Goal: Task Accomplishment & Management: Manage account settings

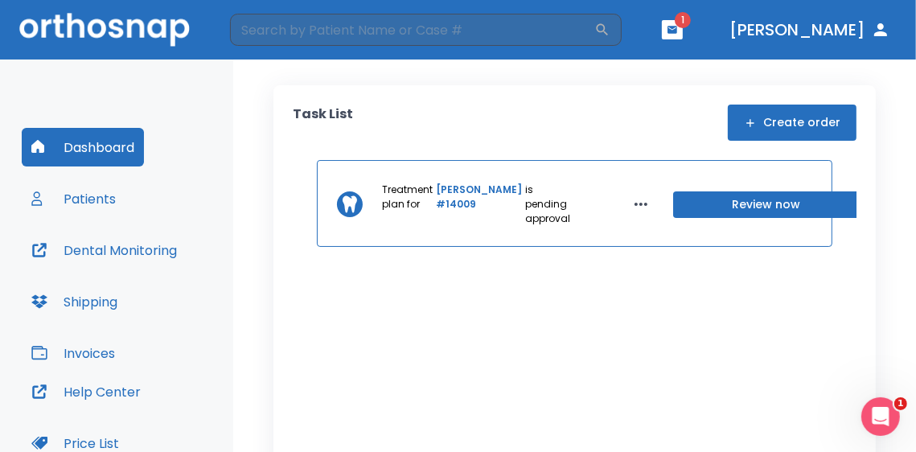
click at [678, 34] on icon "button" at bounding box center [671, 29] width 11 height 11
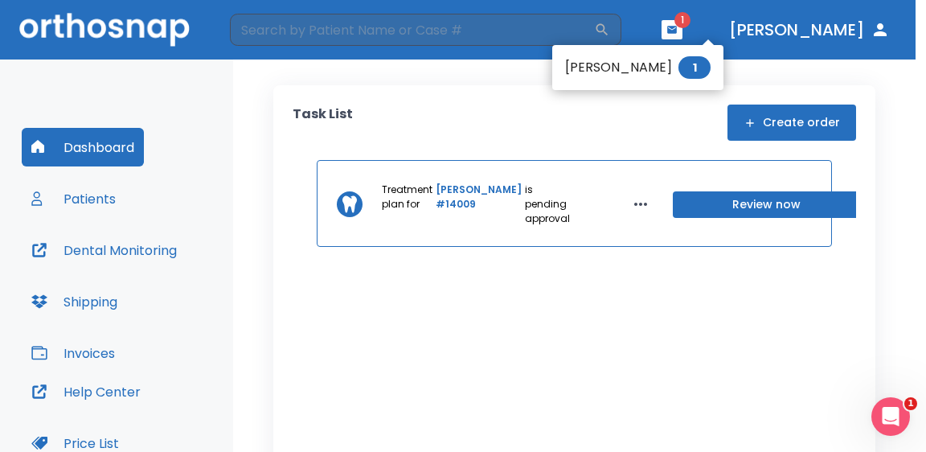
click at [716, 34] on div at bounding box center [463, 226] width 926 height 452
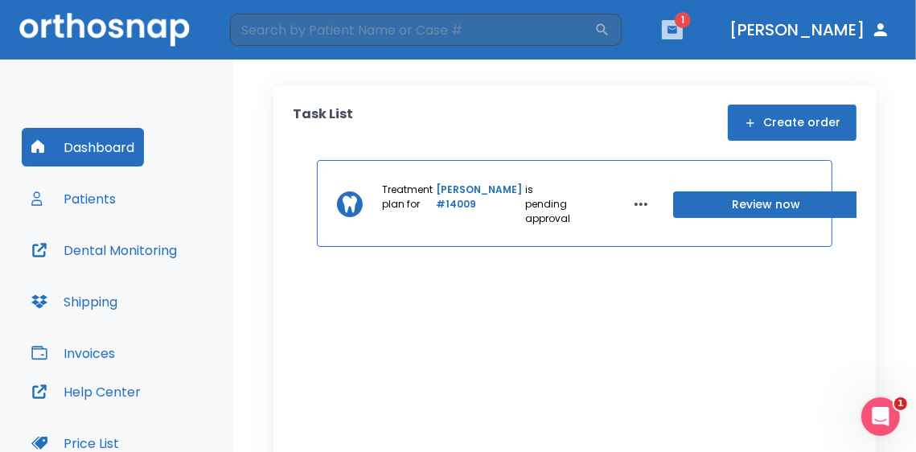
click at [678, 34] on icon "button" at bounding box center [671, 29] width 11 height 11
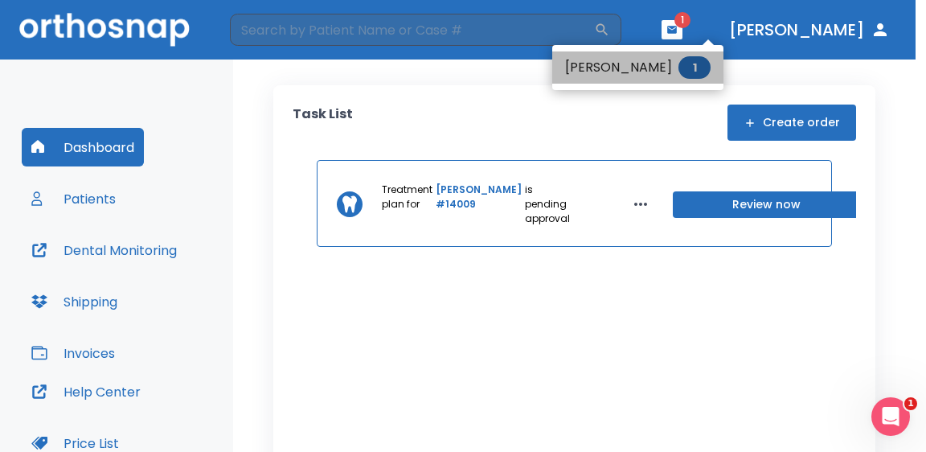
click at [689, 69] on span "1" at bounding box center [694, 67] width 32 height 23
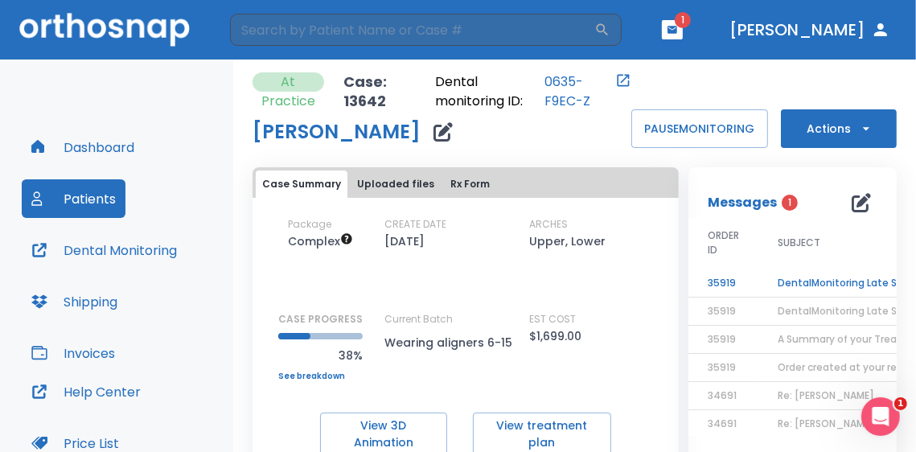
click at [832, 289] on td "DentalMonitoring Late Scan: 1 to 2 Weeks Notification" at bounding box center [858, 283] width 201 height 28
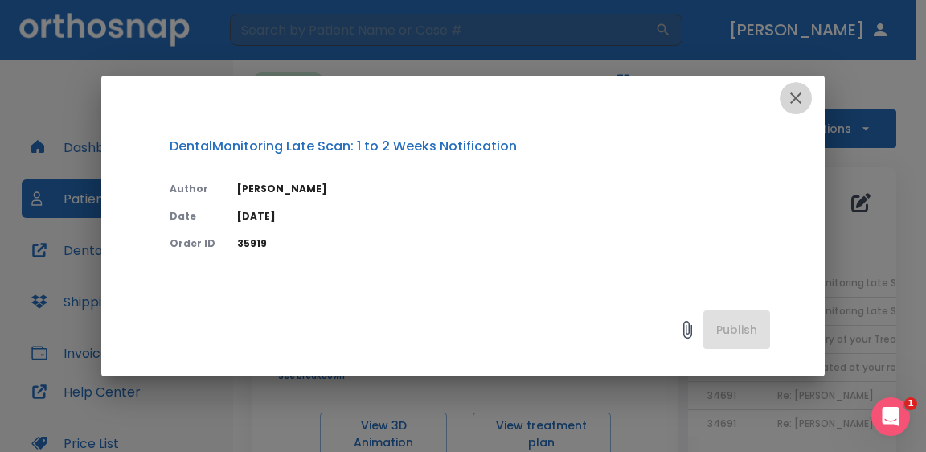
drag, startPoint x: 801, startPoint y: 102, endPoint x: 792, endPoint y: 123, distance: 22.7
click at [801, 102] on icon "button" at bounding box center [795, 97] width 11 height 11
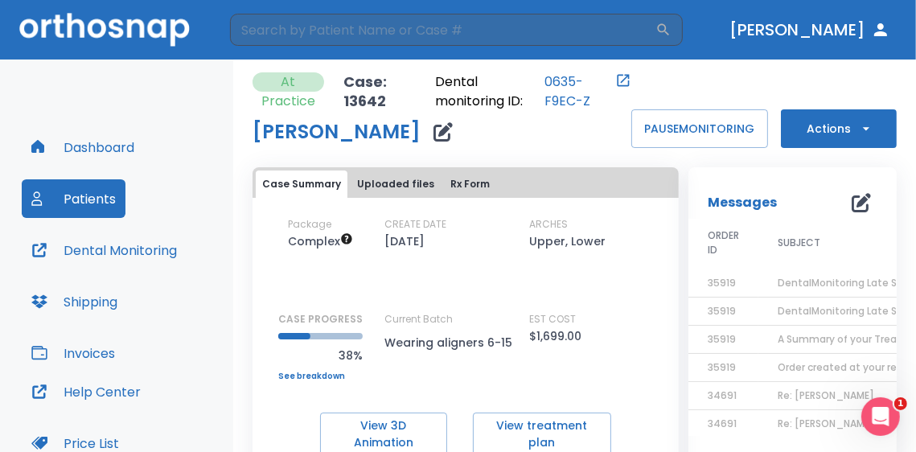
click at [110, 269] on div "Dashboard Patients Dental Monitoring Shipping Invoices" at bounding box center [117, 250] width 190 height 244
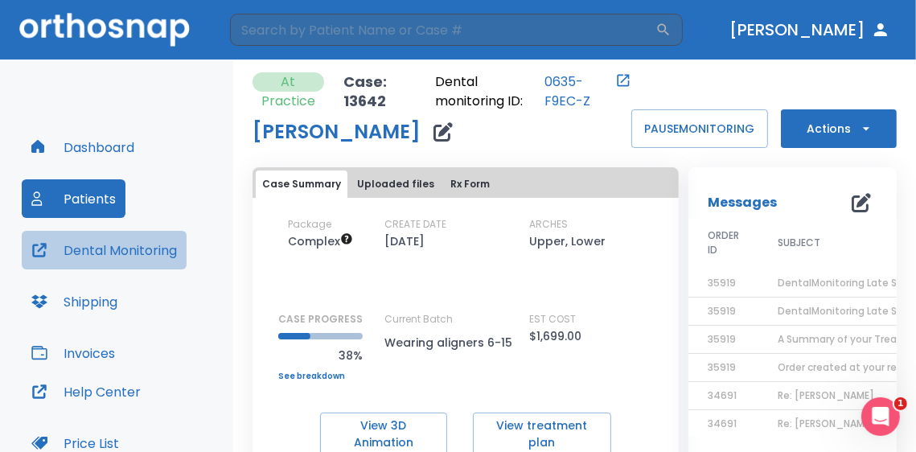
click at [121, 253] on button "Dental Monitoring" at bounding box center [104, 250] width 165 height 39
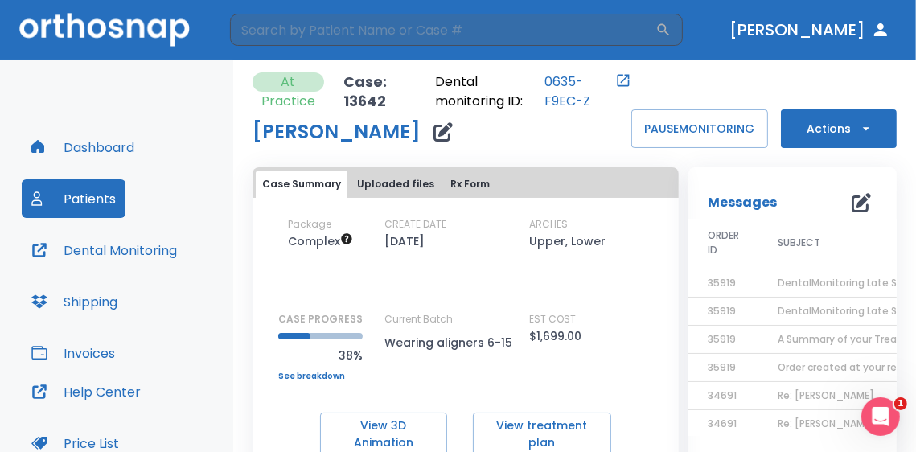
click at [463, 363] on div "Current Batch Wearing aligners 6-15" at bounding box center [456, 346] width 145 height 69
drag, startPoint x: 379, startPoint y: 342, endPoint x: 534, endPoint y: 341, distance: 154.4
click at [534, 341] on div "Package Complex CREATE DATE [DATE] ARCHES Upper, Lower CASE PROGRESS 38% Upper …" at bounding box center [465, 298] width 426 height 163
click at [539, 383] on div "Package Complex CREATE DATE [DATE] ARCHES Upper, Lower CASE PROGRESS 38% Upper …" at bounding box center [465, 336] width 426 height 239
click at [100, 148] on button "Dashboard" at bounding box center [83, 147] width 122 height 39
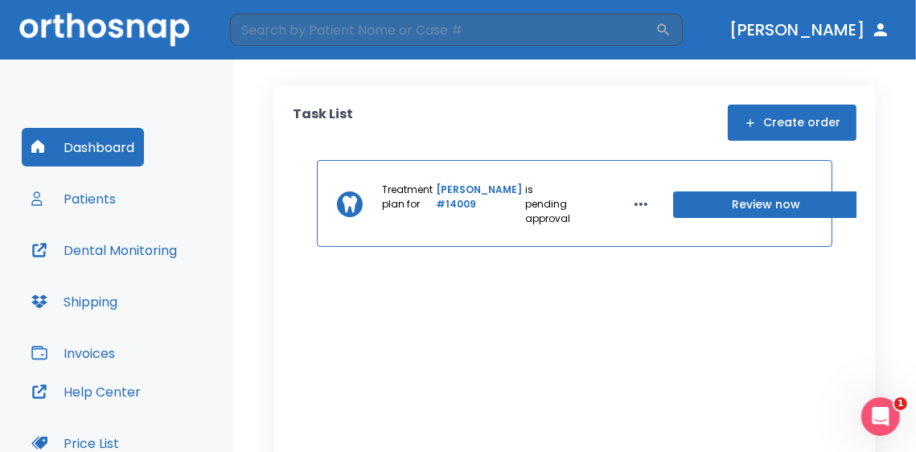
click at [93, 83] on div "Dashboard Patients Dental Monitoring Shipping Invoices Help Center Price List A…" at bounding box center [116, 323] width 233 height 529
click at [145, 80] on div "Dashboard Patients Dental Monitoring Shipping Invoices Help Center Price List A…" at bounding box center [116, 323] width 233 height 529
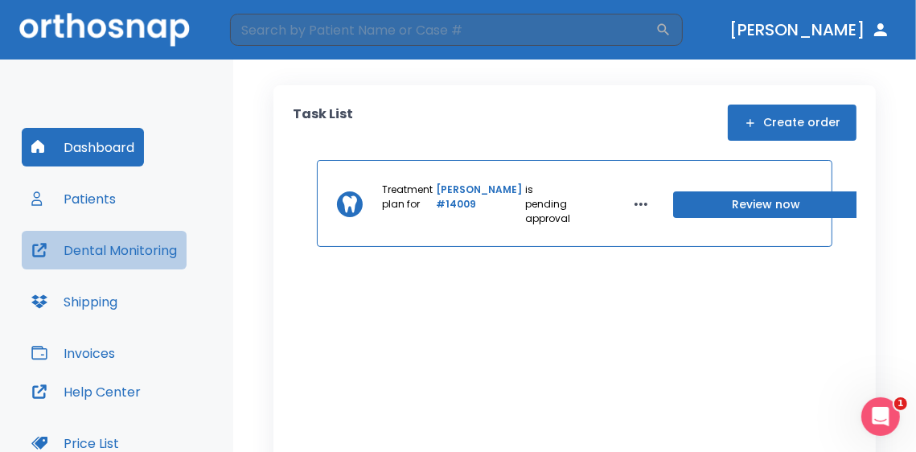
click at [100, 251] on button "Dental Monitoring" at bounding box center [104, 250] width 165 height 39
click at [160, 246] on button "Dental Monitoring" at bounding box center [104, 250] width 165 height 39
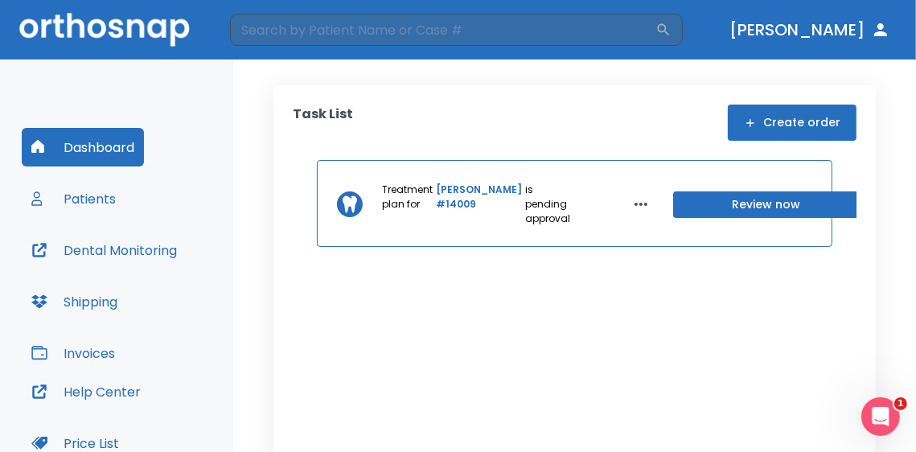
scroll to position [236, 0]
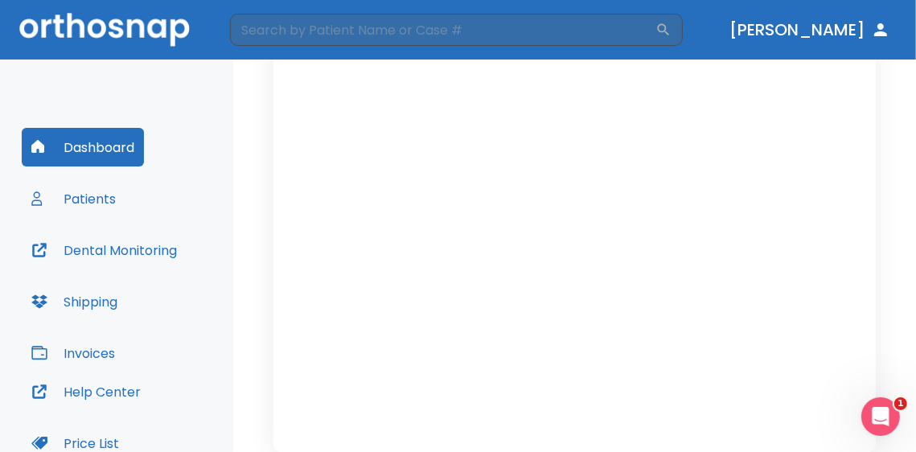
click at [96, 204] on button "Patients" at bounding box center [74, 198] width 104 height 39
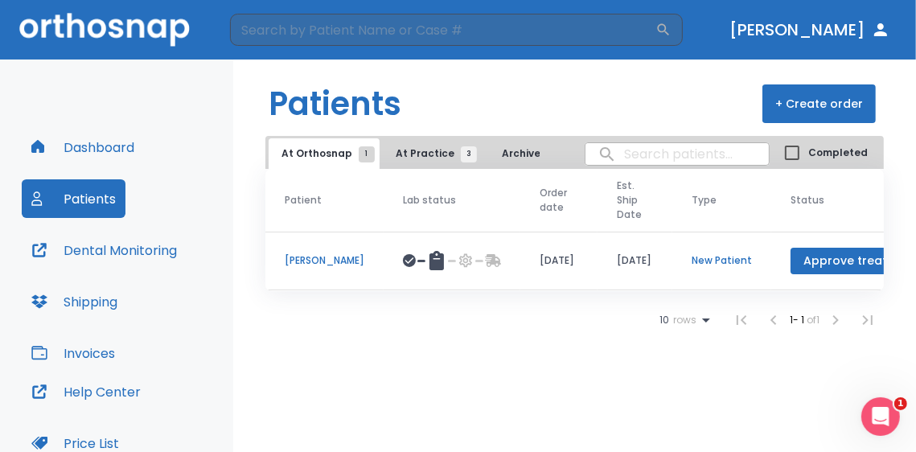
drag, startPoint x: 428, startPoint y: 139, endPoint x: 424, endPoint y: 166, distance: 26.7
click at [428, 147] on button "At Practice 3" at bounding box center [432, 153] width 99 height 31
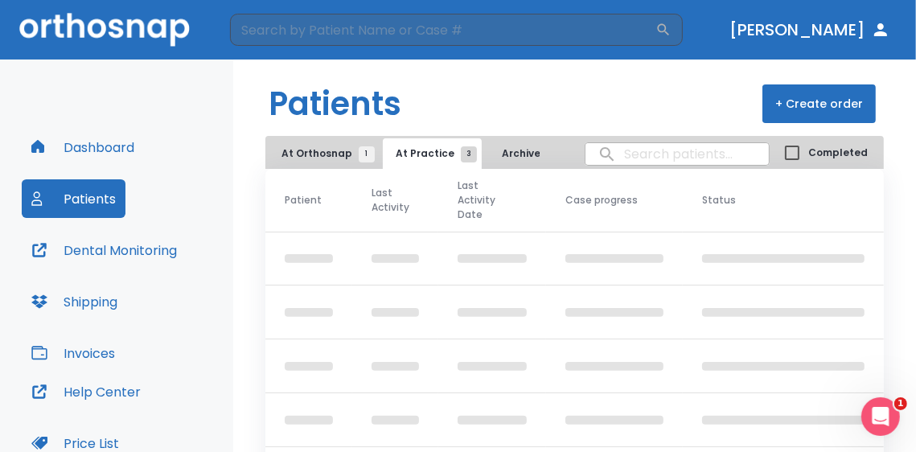
click at [523, 99] on header "Patients + Create order" at bounding box center [574, 97] width 683 height 76
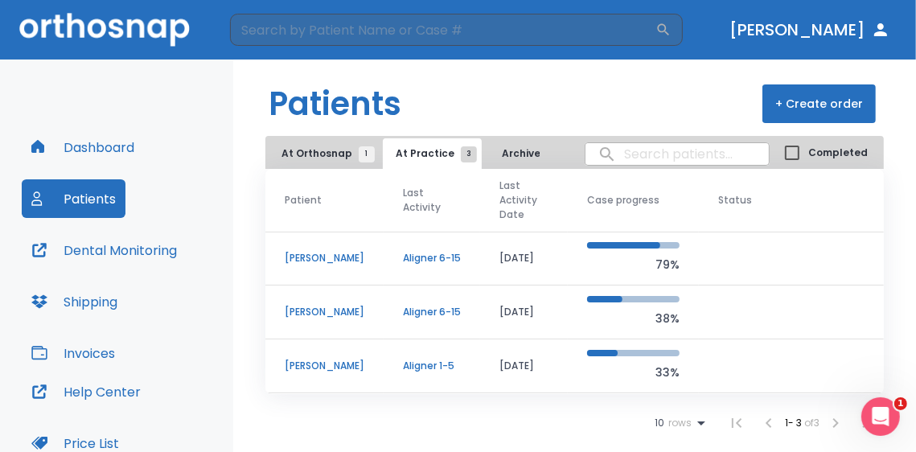
scroll to position [161, 0]
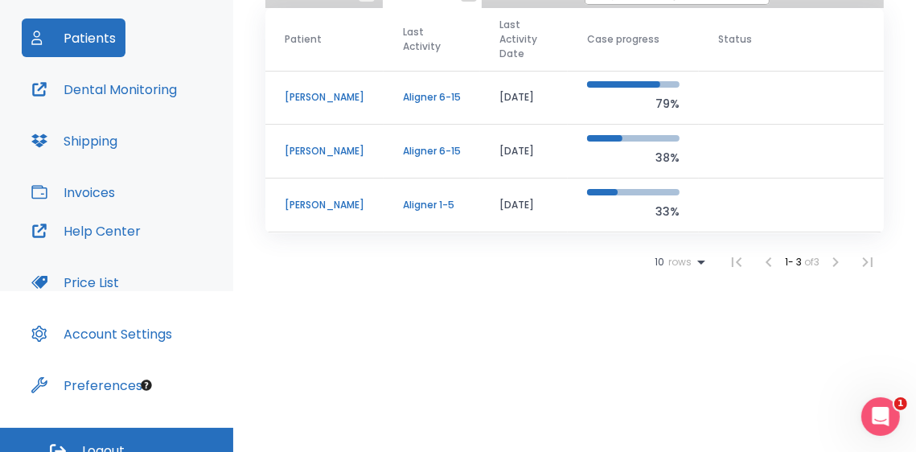
click at [424, 96] on p "Aligner 6-15" at bounding box center [432, 97] width 58 height 14
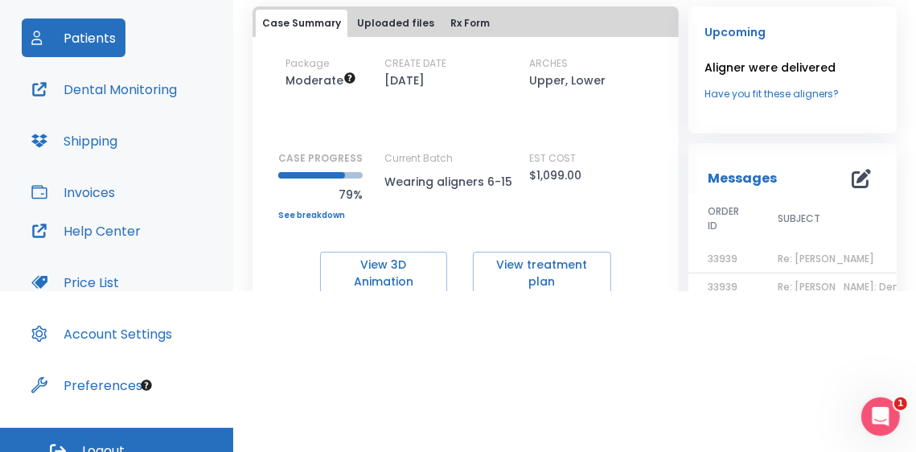
click at [357, 146] on div "Package Moderate CREATE DATE [DATE] ARCHES Upper, Lower CASE PROGRESS 79% Upper…" at bounding box center [465, 137] width 426 height 163
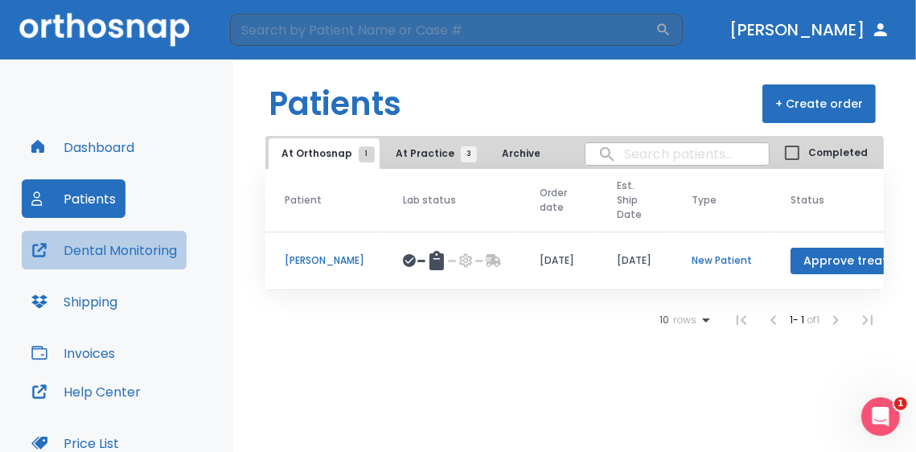
click at [119, 254] on button "Dental Monitoring" at bounding box center [104, 250] width 165 height 39
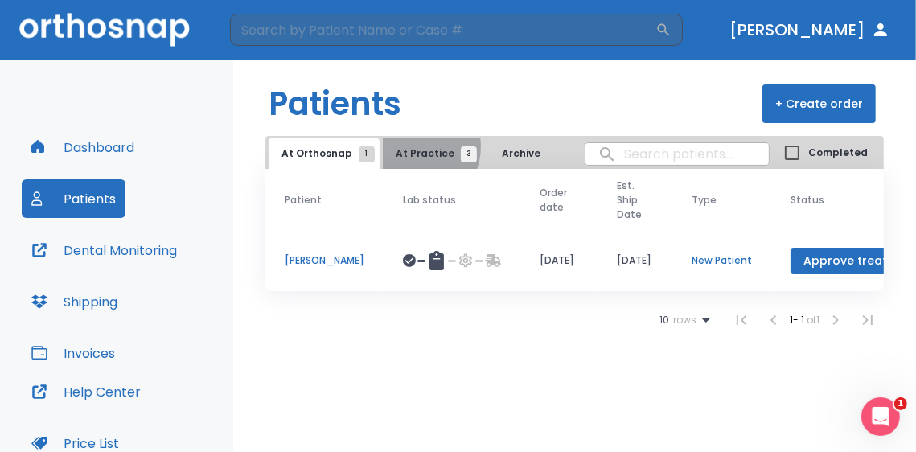
click at [405, 146] on span "At Practice 3" at bounding box center [432, 153] width 73 height 14
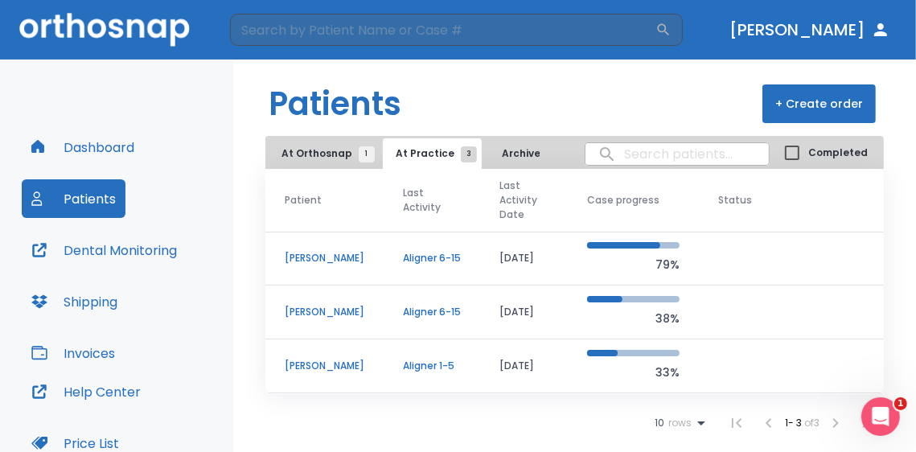
click at [322, 263] on p "[PERSON_NAME]" at bounding box center [325, 258] width 80 height 14
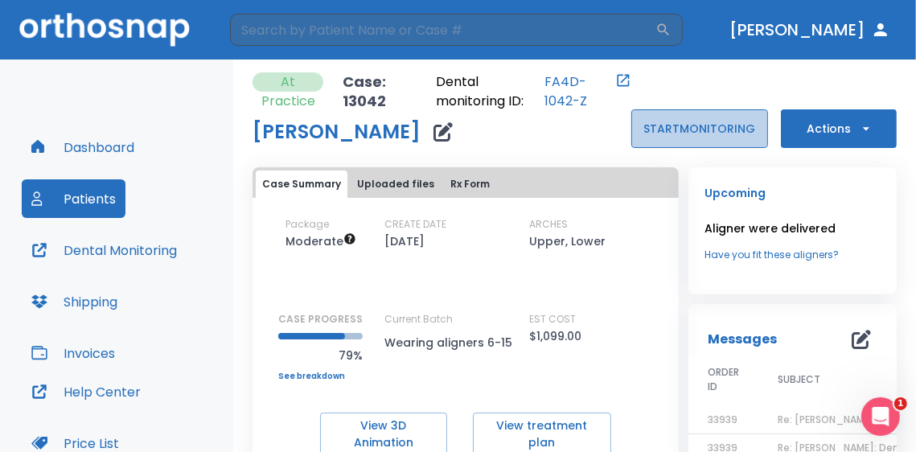
click at [643, 122] on button "START MONITORING" at bounding box center [699, 128] width 137 height 39
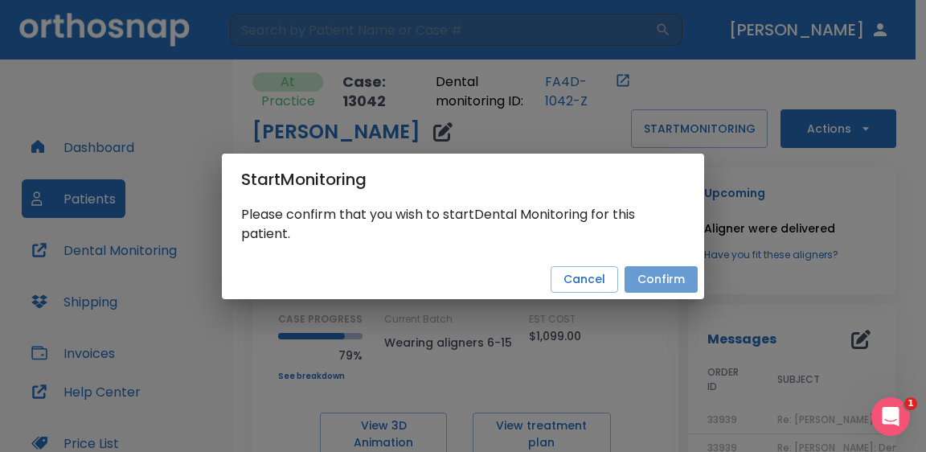
click at [658, 282] on button "Confirm" at bounding box center [661, 279] width 73 height 27
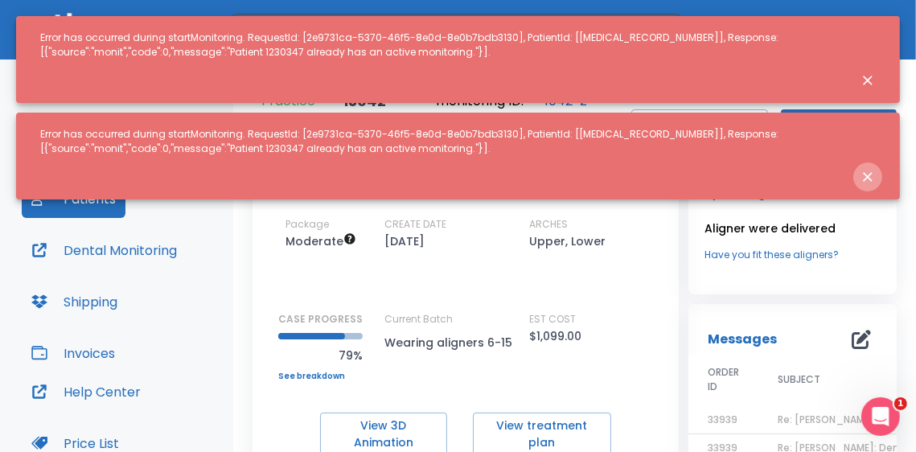
drag, startPoint x: 868, startPoint y: 178, endPoint x: 867, endPoint y: 80, distance: 98.1
click at [868, 176] on icon "Close notification" at bounding box center [867, 177] width 16 height 16
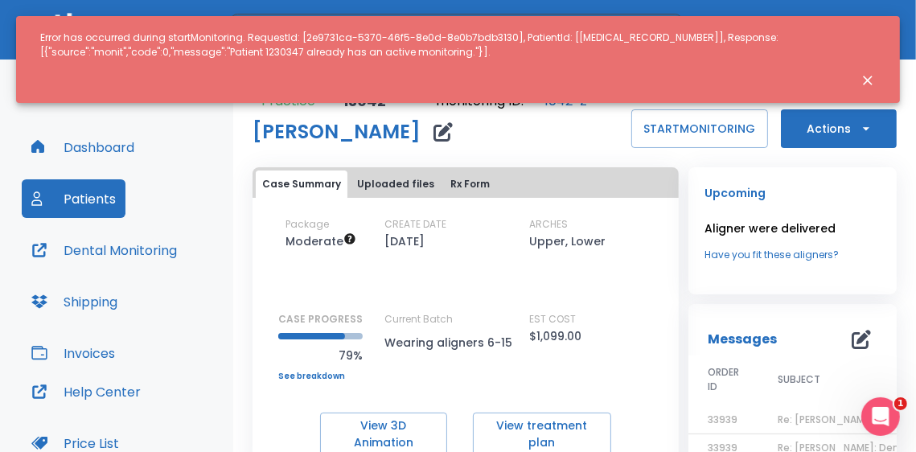
click at [867, 76] on icon "Close notification" at bounding box center [867, 80] width 16 height 16
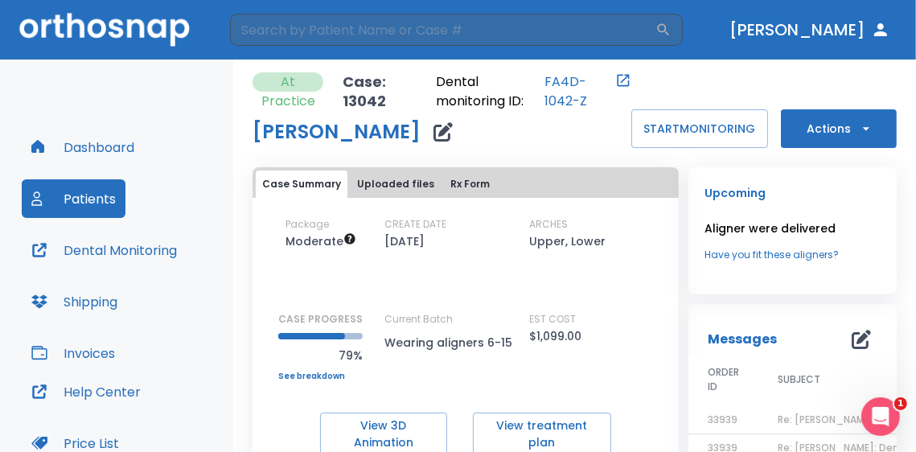
click at [735, 80] on div "At Practice Case: 13042 Dental monitoring ID: FA4D-1042-Z [PERSON_NAME] START M…" at bounding box center [574, 110] width 644 height 76
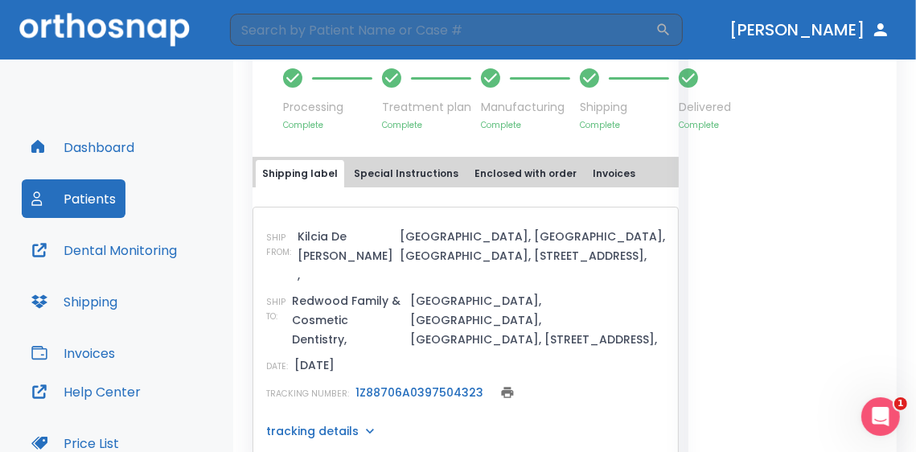
scroll to position [402, 0]
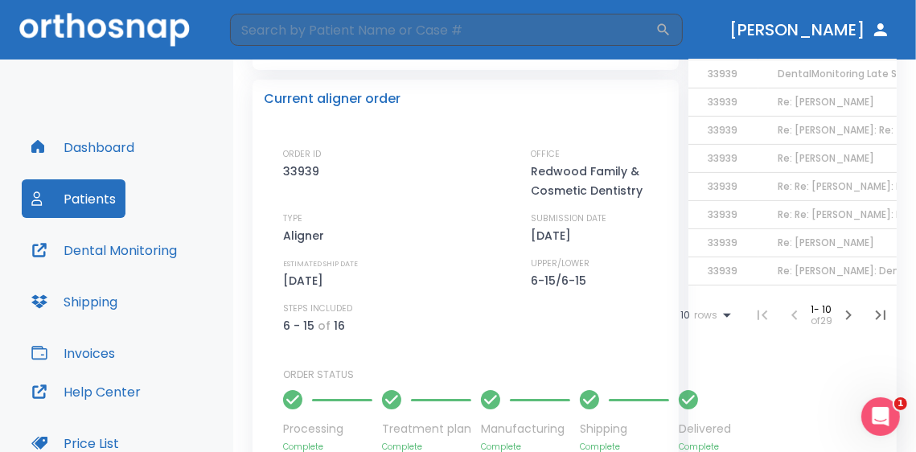
click at [117, 154] on button "Dashboard" at bounding box center [83, 147] width 122 height 39
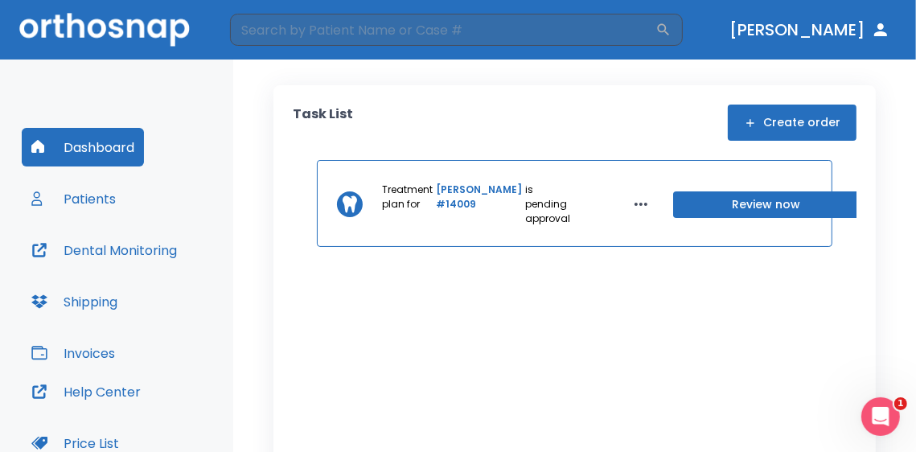
click at [92, 244] on button "Dental Monitoring" at bounding box center [104, 250] width 165 height 39
click at [114, 199] on button "Patients" at bounding box center [74, 198] width 104 height 39
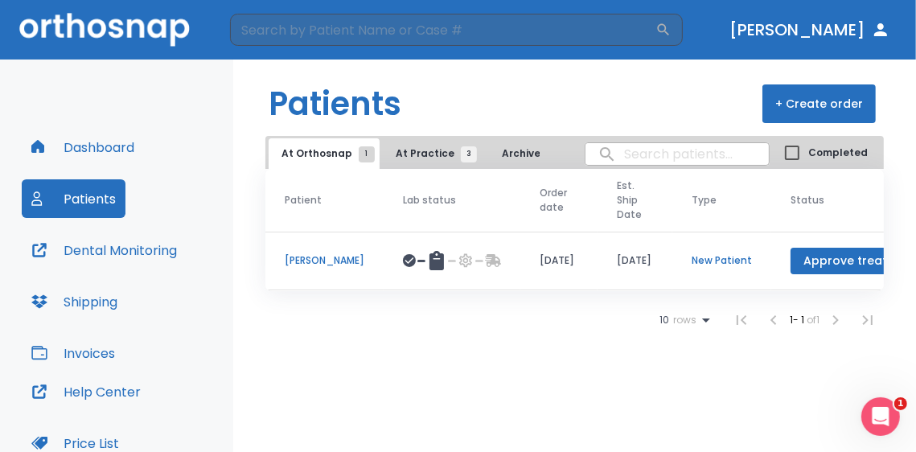
click at [113, 237] on button "Dental Monitoring" at bounding box center [104, 250] width 165 height 39
click at [443, 146] on span "At Practice 3" at bounding box center [432, 153] width 73 height 14
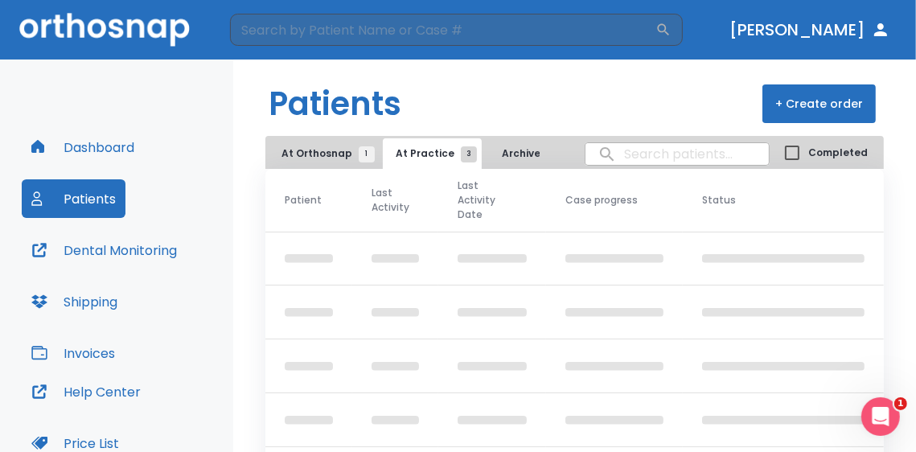
click at [518, 112] on header "Patients + Create order" at bounding box center [574, 97] width 683 height 76
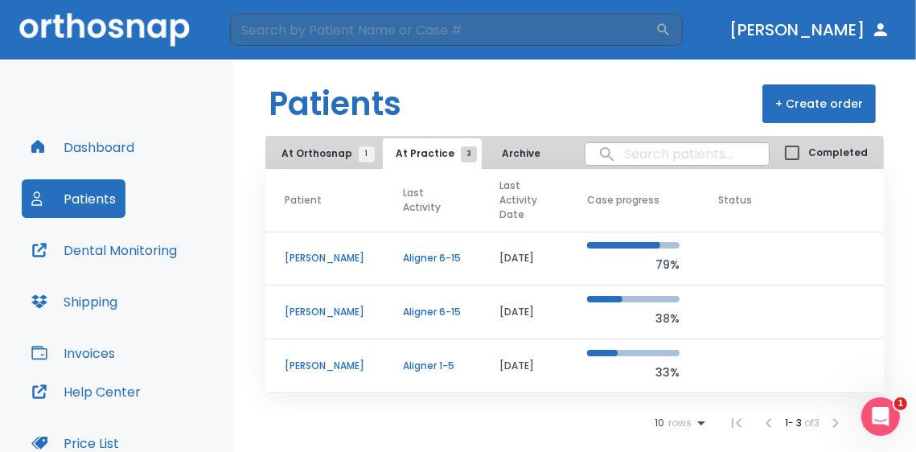
click at [318, 368] on p "[PERSON_NAME]" at bounding box center [325, 366] width 80 height 14
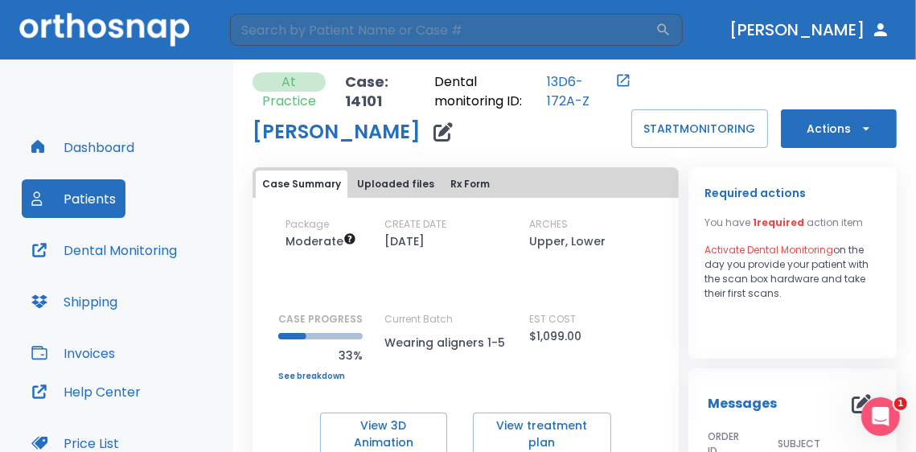
click at [817, 141] on button "Actions" at bounding box center [839, 128] width 116 height 39
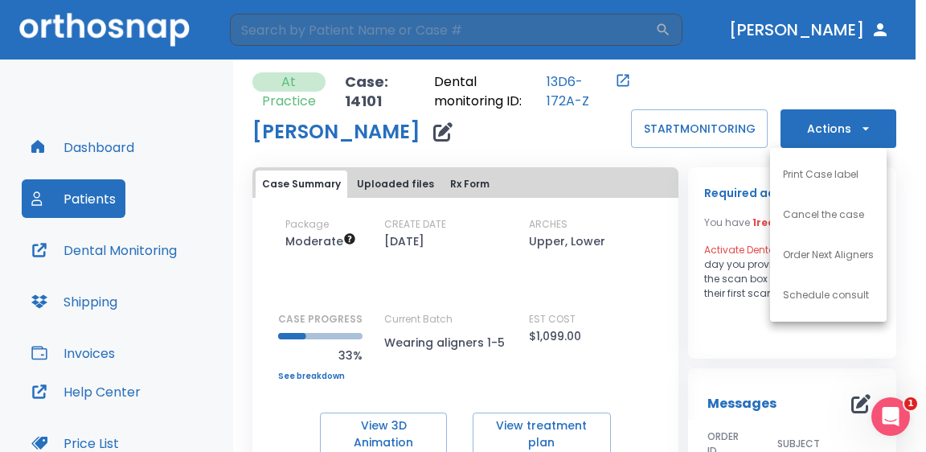
click at [740, 315] on div at bounding box center [463, 226] width 926 height 452
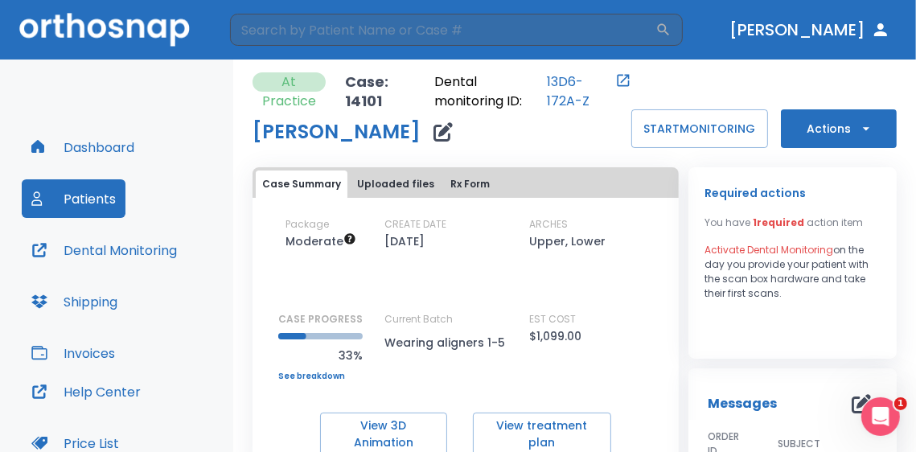
scroll to position [180, 0]
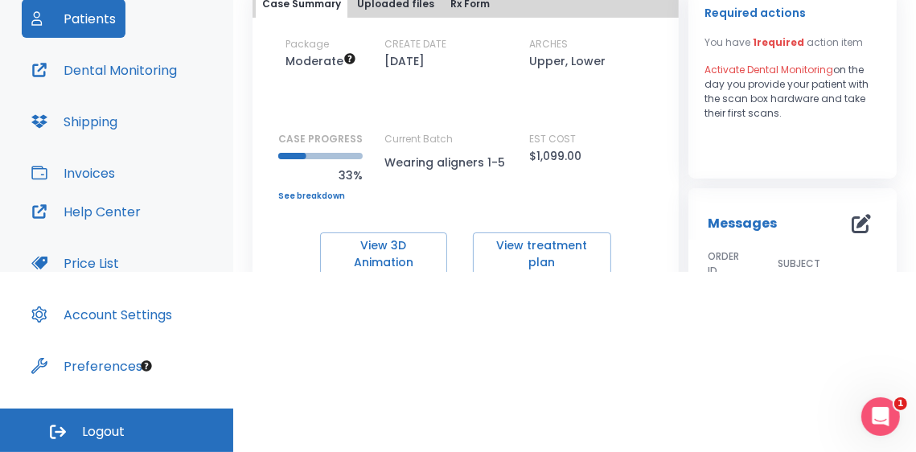
click at [646, 248] on div "View 3D Animation View treatment plan" at bounding box center [465, 253] width 426 height 43
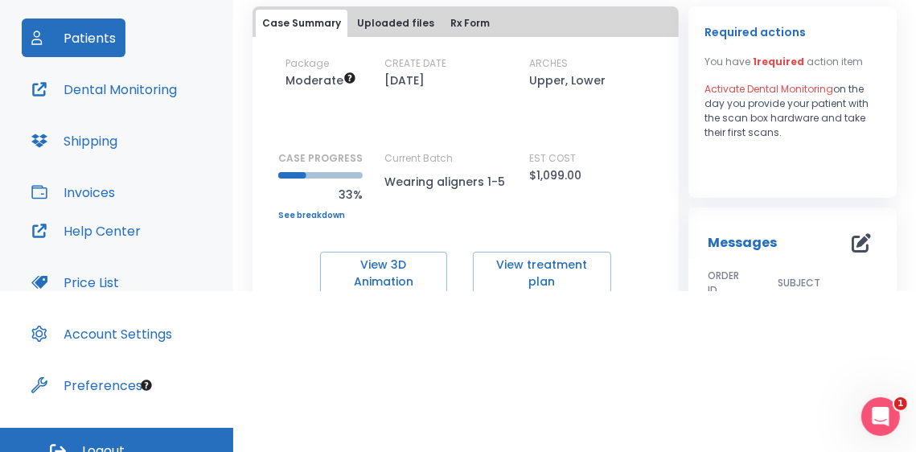
scroll to position [0, 0]
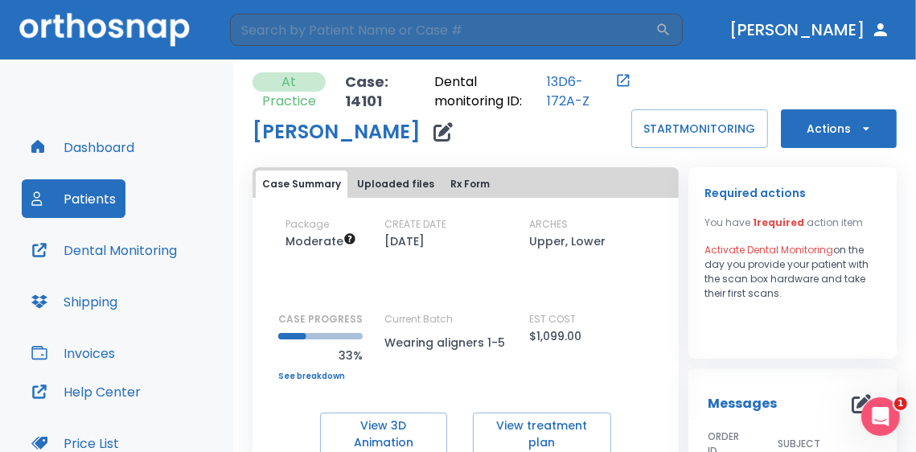
click at [392, 190] on button "Uploaded files" at bounding box center [396, 183] width 90 height 27
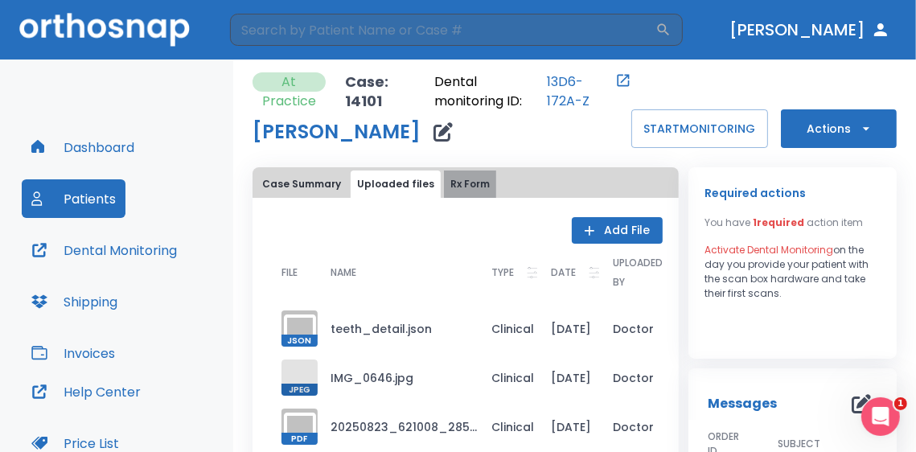
click at [471, 187] on button "Rx Form" at bounding box center [470, 183] width 52 height 27
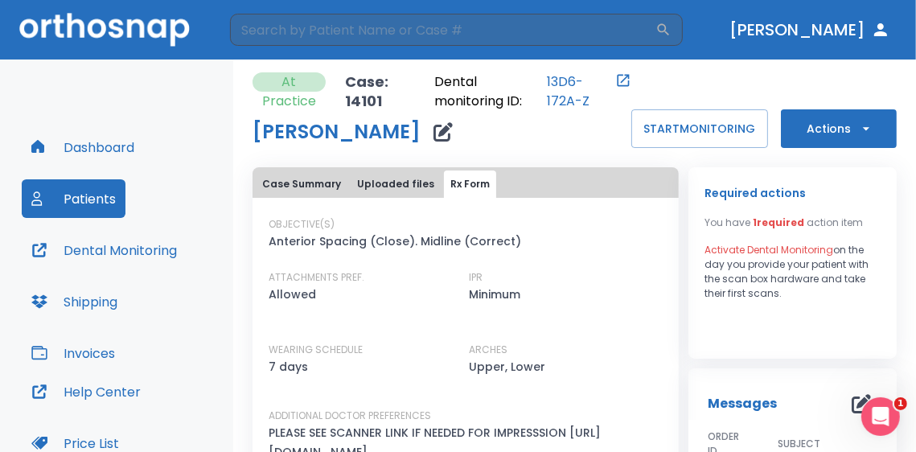
click at [729, 252] on span "Activate Dental Monitoring" at bounding box center [768, 250] width 129 height 14
click at [768, 225] on span "1 required" at bounding box center [777, 222] width 51 height 14
click at [852, 137] on button "Actions" at bounding box center [839, 128] width 116 height 39
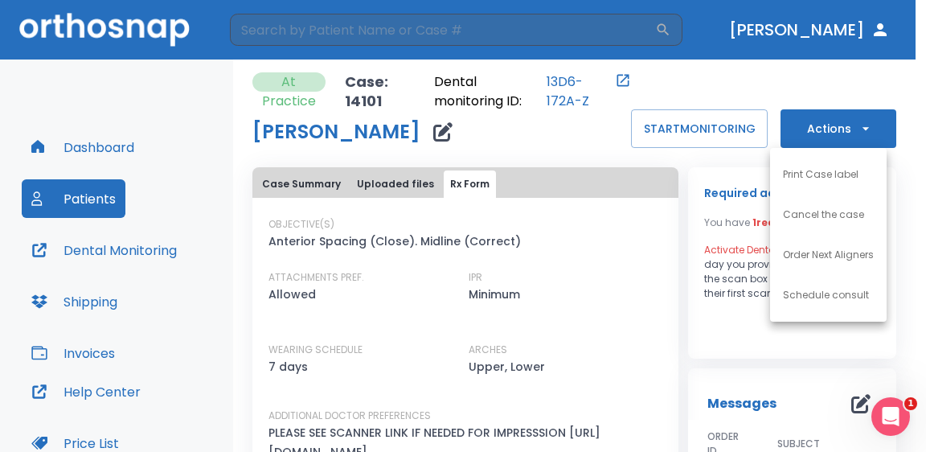
click at [680, 84] on div at bounding box center [463, 226] width 926 height 452
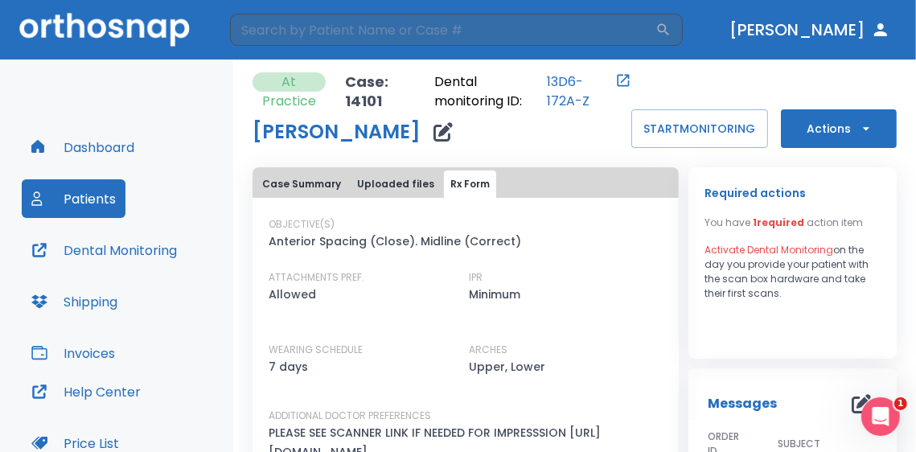
click at [615, 84] on icon "Open patient in dental monitoring portal" at bounding box center [623, 80] width 16 height 16
click at [67, 247] on button "Dental Monitoring" at bounding box center [104, 250] width 165 height 39
click at [167, 92] on div "Dashboard Patients Dental Monitoring Shipping Invoices Help Center Price List A…" at bounding box center [116, 323] width 233 height 529
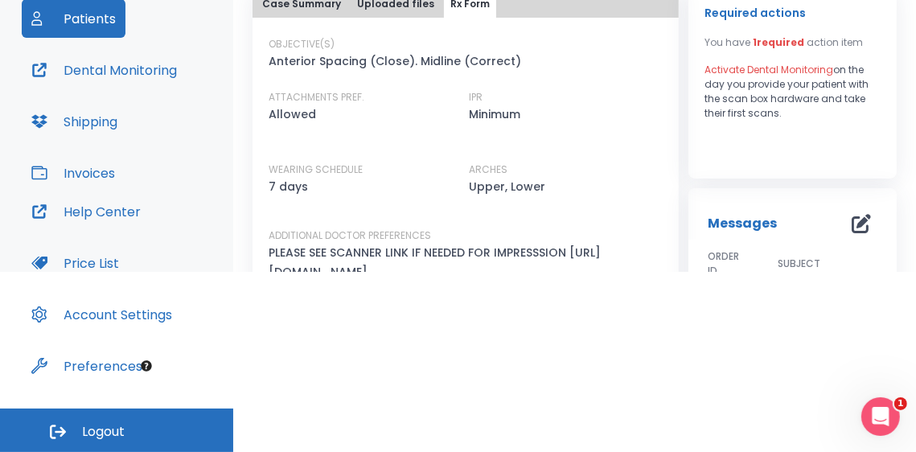
click at [379, 243] on p "PLEASE SEE SCANNER LINK IF NEEDED FOR IMPRESSSION https://cloud.ioscanner.com/s…" at bounding box center [456, 262] width 375 height 39
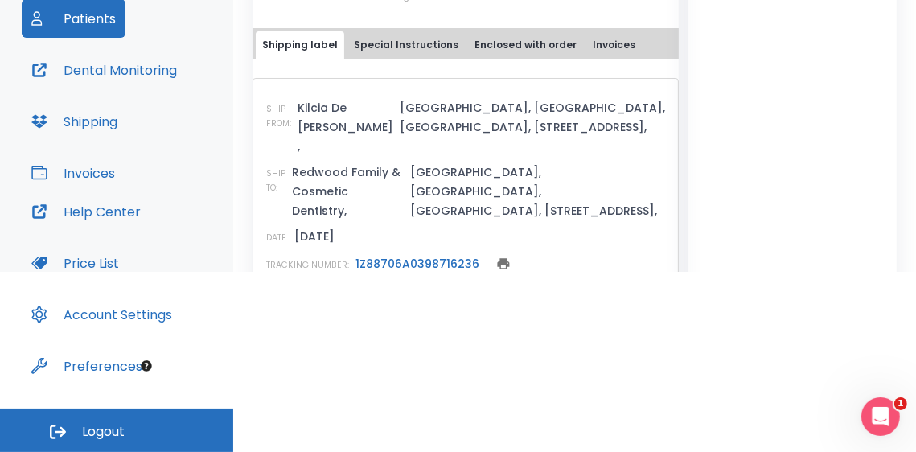
scroll to position [789, 0]
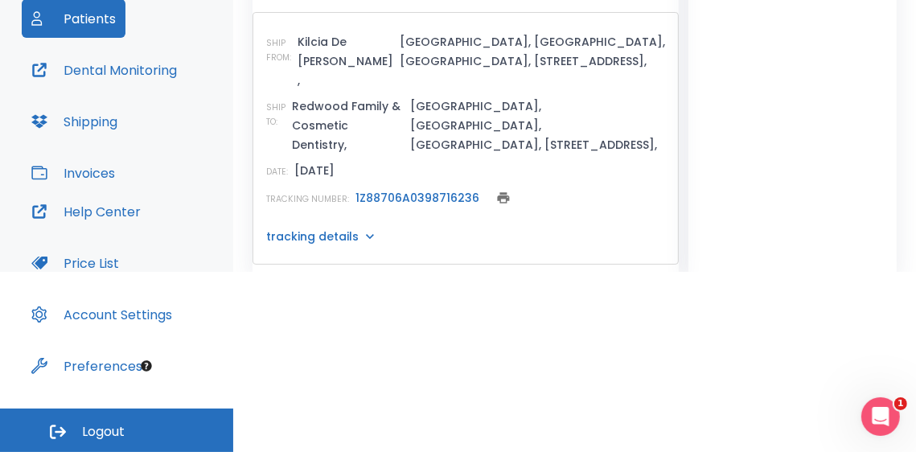
click at [362, 228] on icon at bounding box center [370, 236] width 16 height 16
click at [363, 228] on icon at bounding box center [370, 236] width 16 height 16
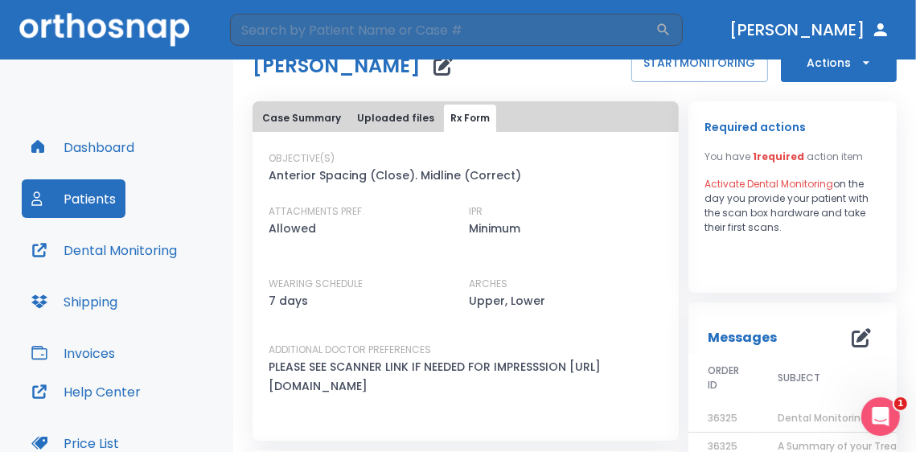
scroll to position [0, 0]
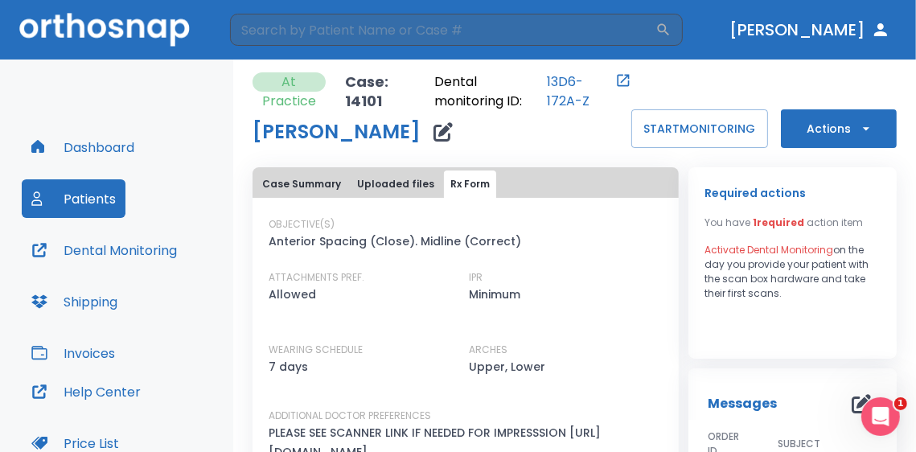
drag, startPoint x: 165, startPoint y: 89, endPoint x: 166, endPoint y: 81, distance: 8.2
click at [166, 88] on div "Dashboard Patients Dental Monitoring Shipping Invoices Help Center Price List A…" at bounding box center [116, 323] width 233 height 529
click at [133, 40] on img at bounding box center [104, 29] width 170 height 33
click at [103, 150] on button "Dashboard" at bounding box center [83, 147] width 122 height 39
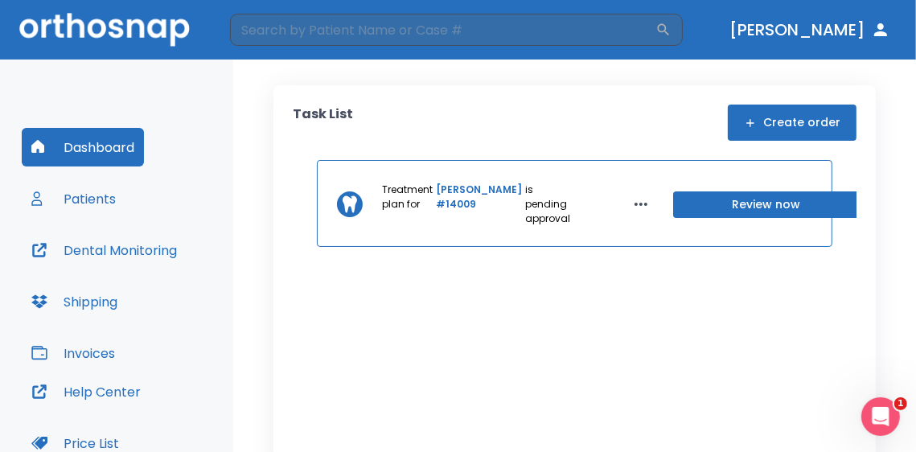
drag, startPoint x: 119, startPoint y: 273, endPoint x: 117, endPoint y: 281, distance: 9.0
click at [119, 277] on div "Dashboard Patients Dental Monitoring Shipping Invoices" at bounding box center [117, 250] width 190 height 244
click at [113, 298] on button "Shipping" at bounding box center [74, 301] width 105 height 39
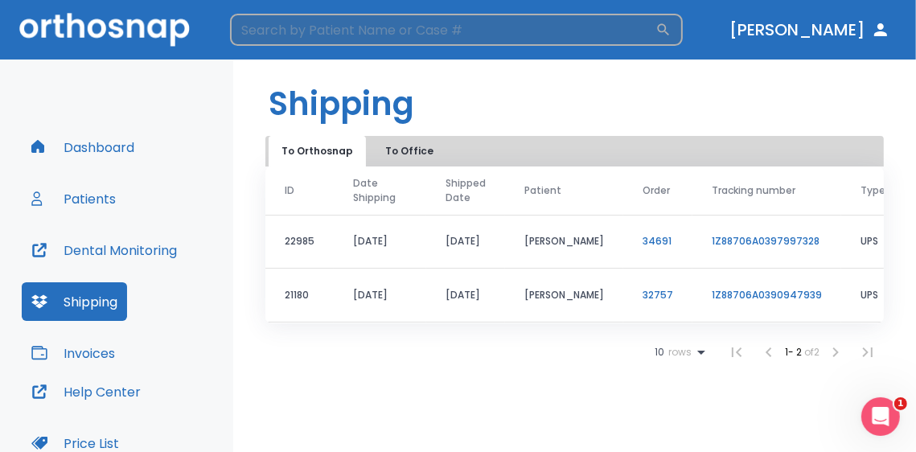
click at [494, 38] on input "search" at bounding box center [442, 30] width 425 height 32
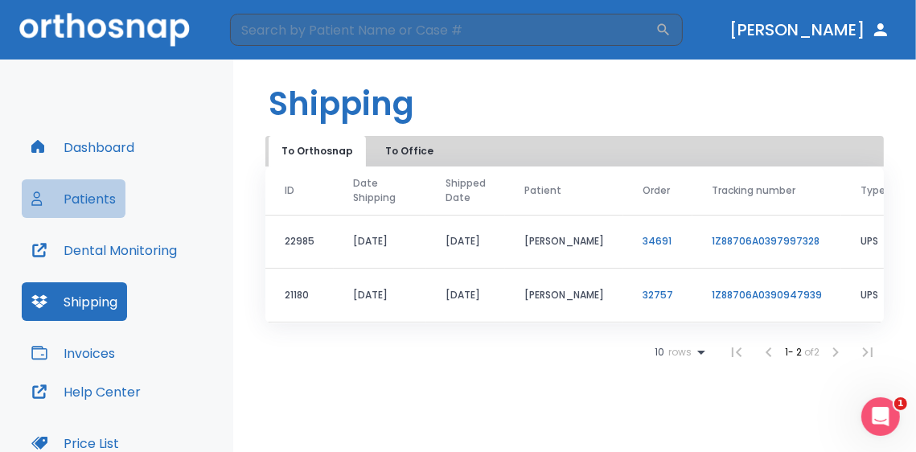
click at [87, 194] on button "Patients" at bounding box center [74, 198] width 104 height 39
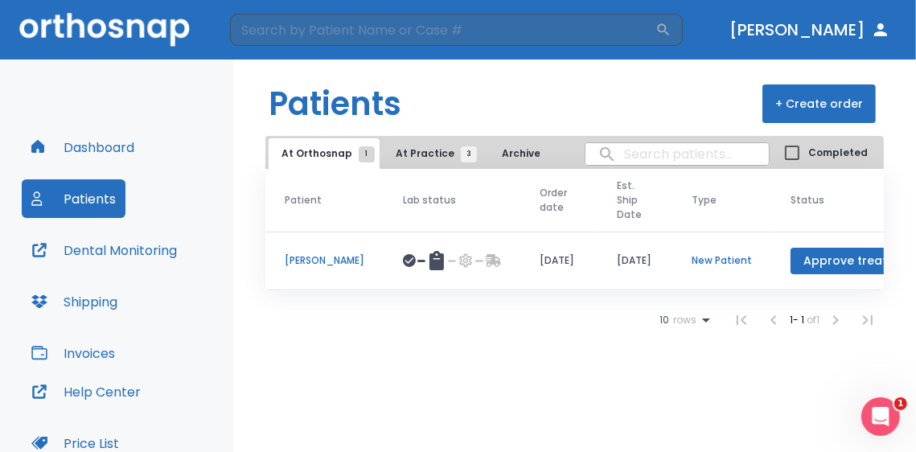
click at [441, 160] on span "At Practice 3" at bounding box center [432, 153] width 73 height 14
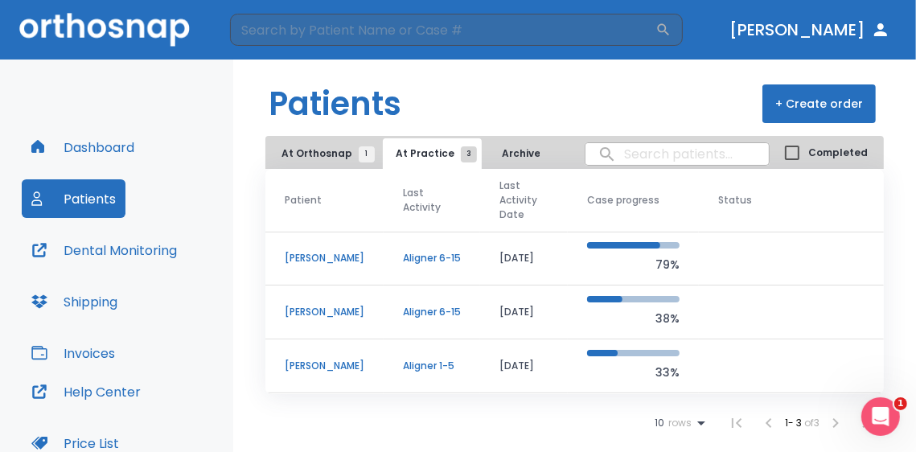
click at [331, 371] on p "[PERSON_NAME]" at bounding box center [325, 366] width 80 height 14
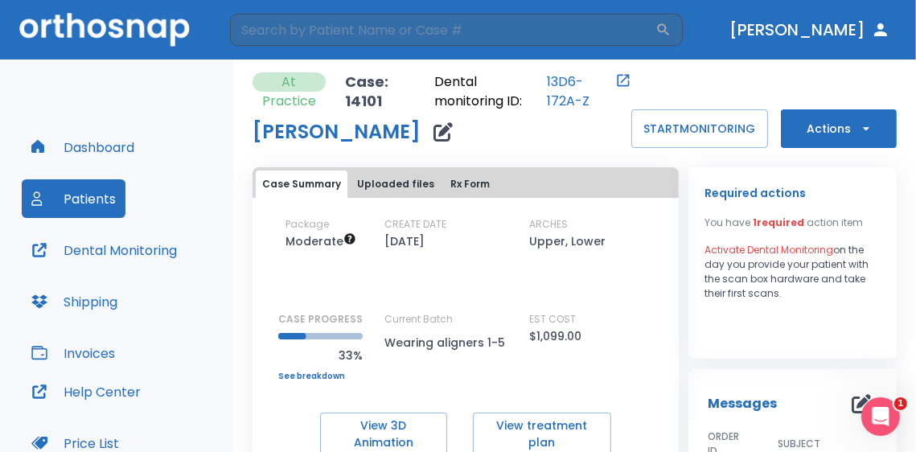
click at [449, 308] on div "Package Moderate CREATE DATE 08/23/25 ARCHES Upper, Lower CASE PROGRESS 33% Upp…" at bounding box center [465, 298] width 426 height 163
click at [389, 179] on button "Uploaded files" at bounding box center [396, 183] width 90 height 27
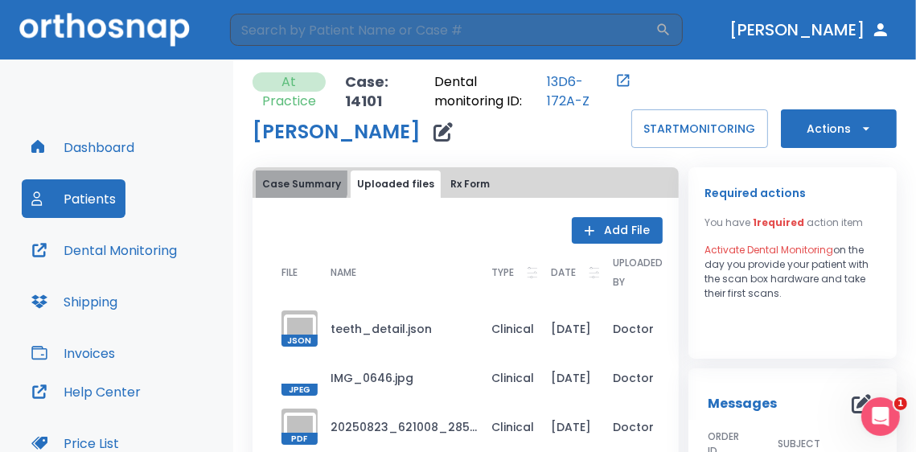
click at [286, 177] on button "Case Summary" at bounding box center [302, 183] width 92 height 27
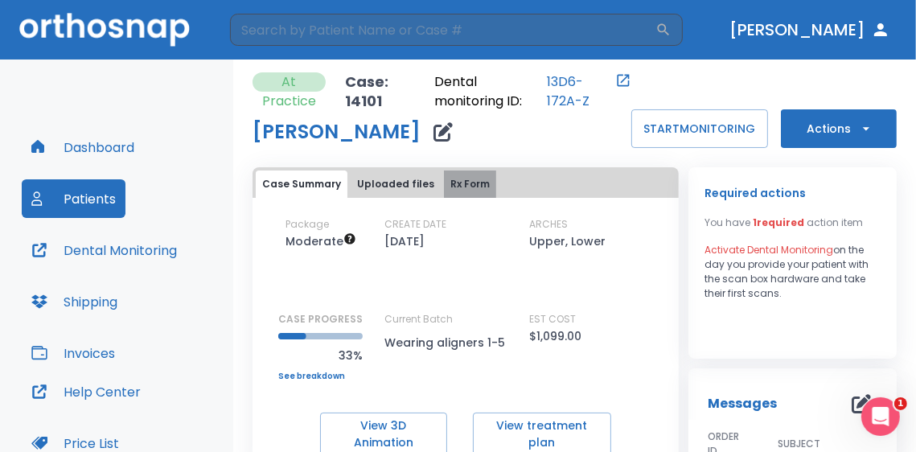
click at [454, 182] on button "Rx Form" at bounding box center [470, 183] width 52 height 27
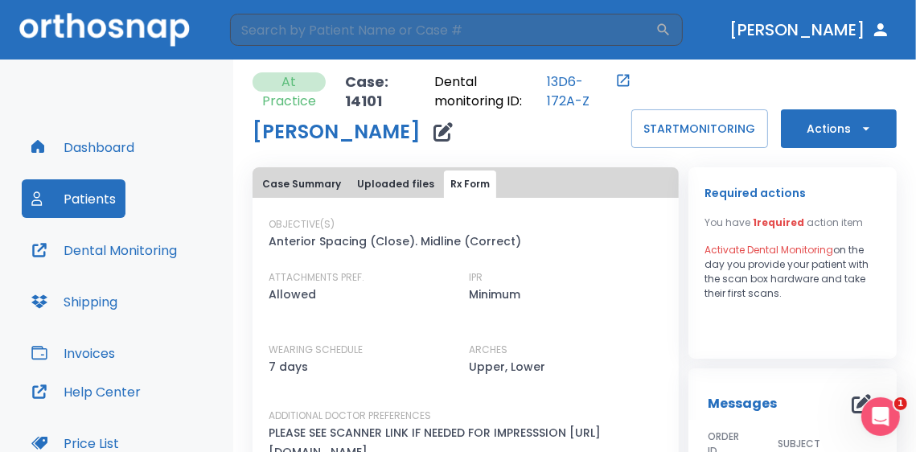
click at [553, 146] on div "[PERSON_NAME]" at bounding box center [441, 132] width 379 height 32
click at [310, 179] on button "Case Summary" at bounding box center [302, 183] width 92 height 27
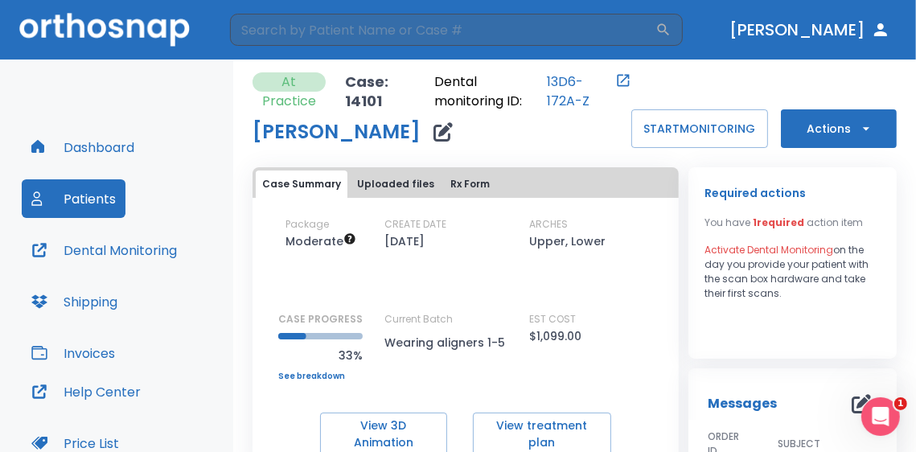
click at [491, 134] on div "[PERSON_NAME]" at bounding box center [441, 132] width 379 height 32
click at [511, 144] on div "[PERSON_NAME]" at bounding box center [441, 132] width 379 height 32
click at [399, 188] on button "Uploaded files" at bounding box center [396, 183] width 90 height 27
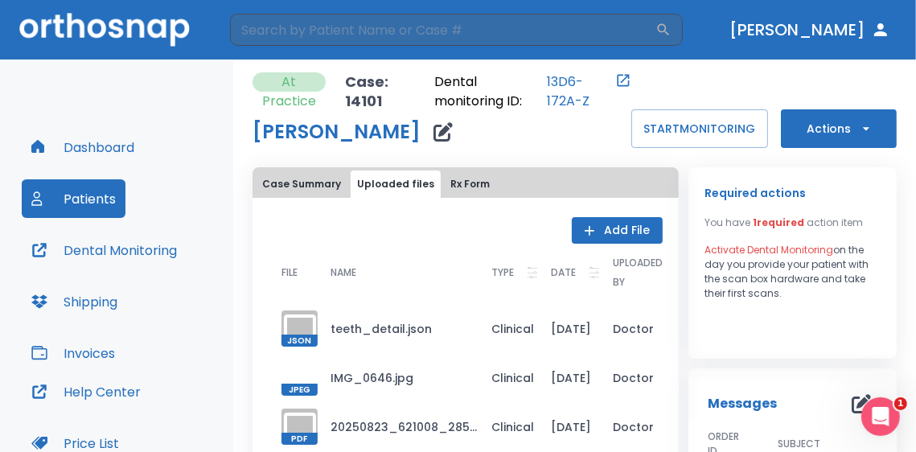
click at [299, 171] on button "Case Summary" at bounding box center [302, 183] width 92 height 27
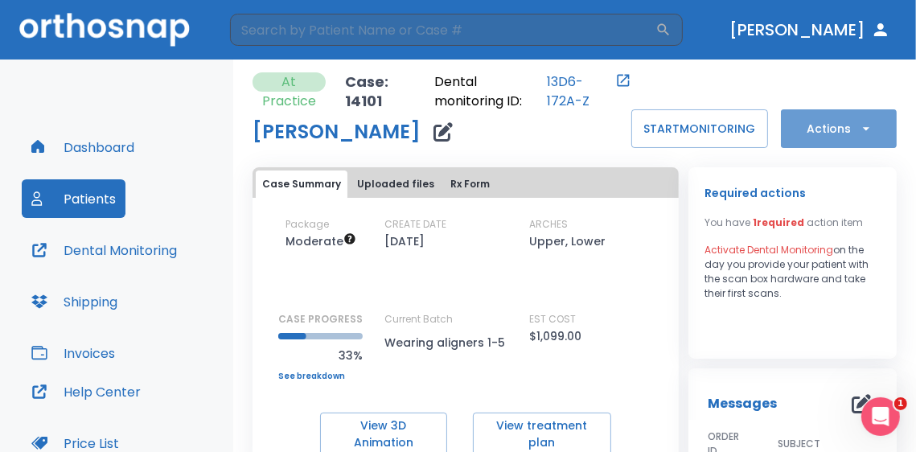
click at [818, 133] on button "Actions" at bounding box center [839, 128] width 116 height 39
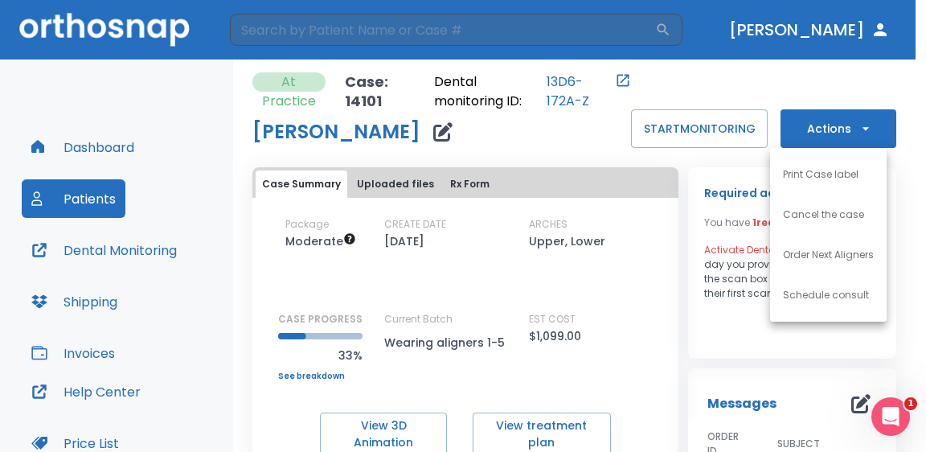
click at [514, 158] on div at bounding box center [463, 226] width 926 height 452
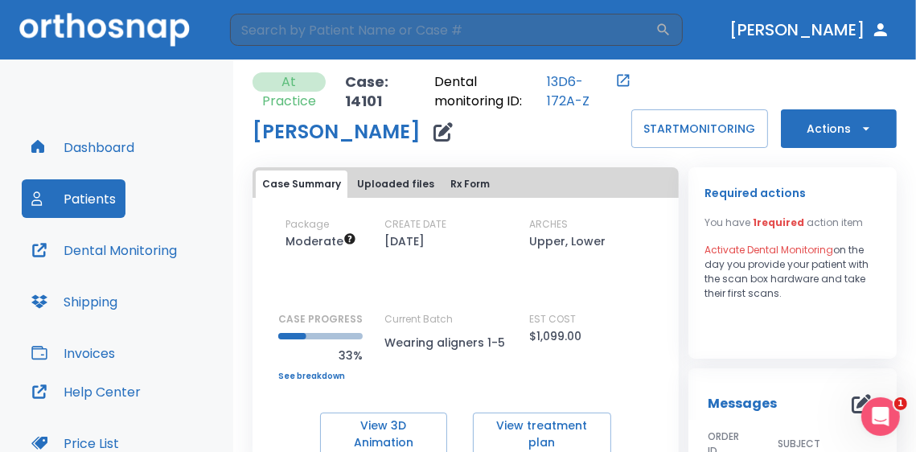
click at [483, 147] on div "[PERSON_NAME]" at bounding box center [441, 132] width 379 height 32
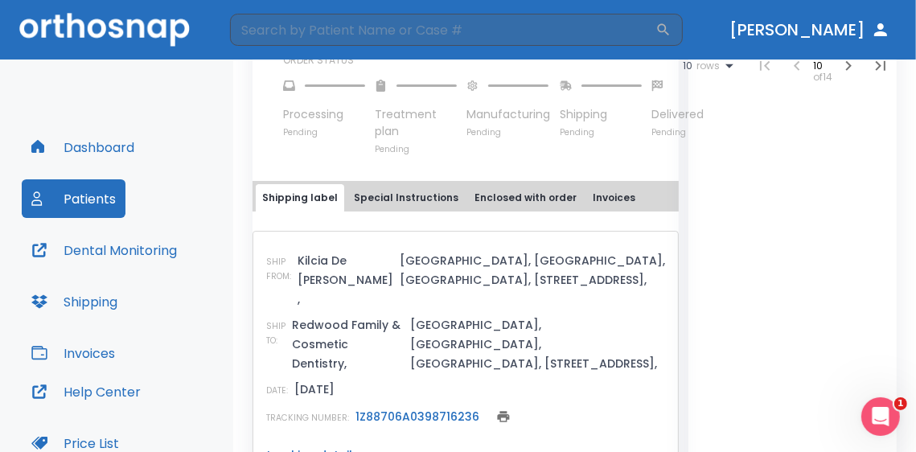
click at [399, 210] on button "Special Instructions" at bounding box center [405, 197] width 117 height 27
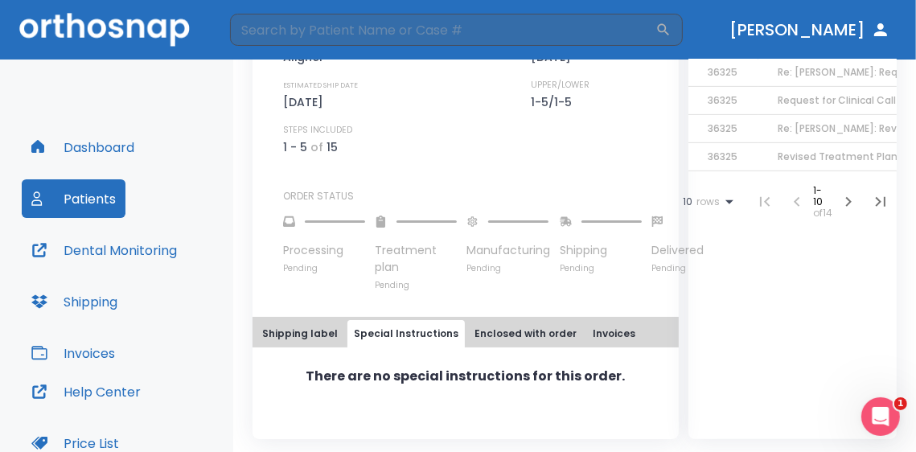
scroll to position [580, 0]
drag, startPoint x: 524, startPoint y: 307, endPoint x: 524, endPoint y: 327, distance: 20.1
click at [524, 314] on div "Last completed order ORDER ID 36325 OFFICE Redwood Family & Cosmetic Dentistry …" at bounding box center [465, 171] width 426 height 538
click at [524, 327] on button "Enclosed with order" at bounding box center [525, 334] width 115 height 27
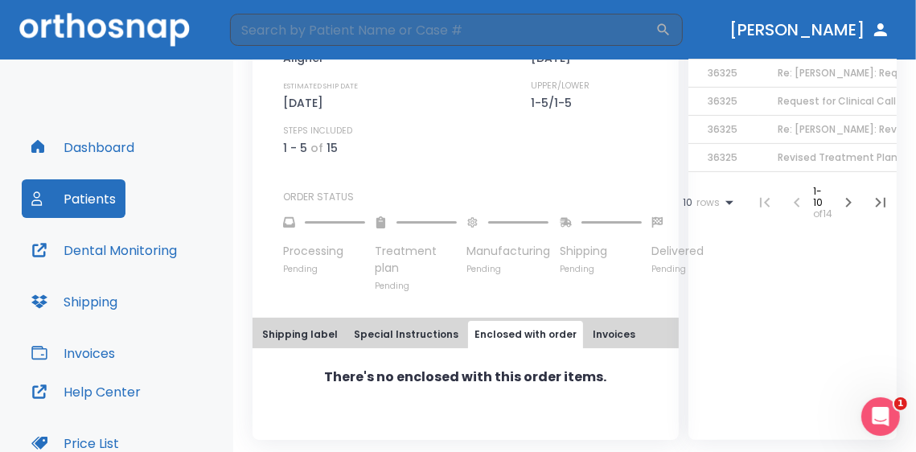
click at [601, 338] on button "Invoices" at bounding box center [613, 334] width 55 height 27
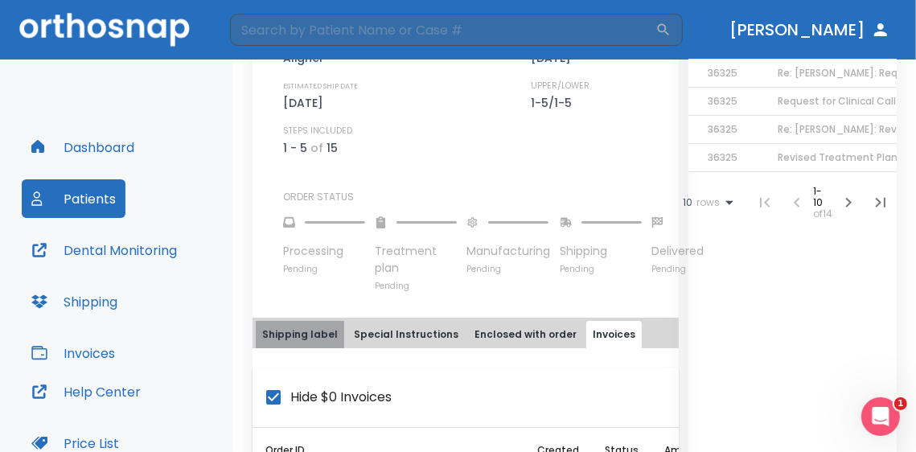
click at [310, 343] on button "Shipping label" at bounding box center [300, 334] width 88 height 27
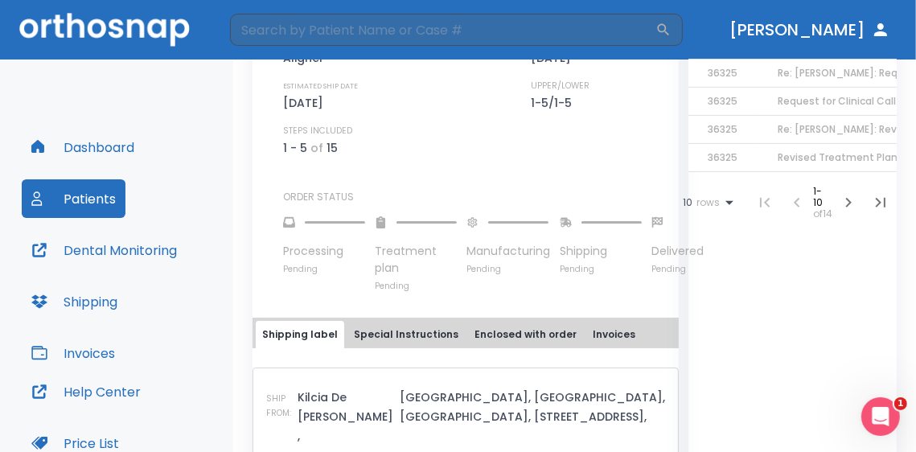
click at [521, 211] on div at bounding box center [508, 221] width 84 height 35
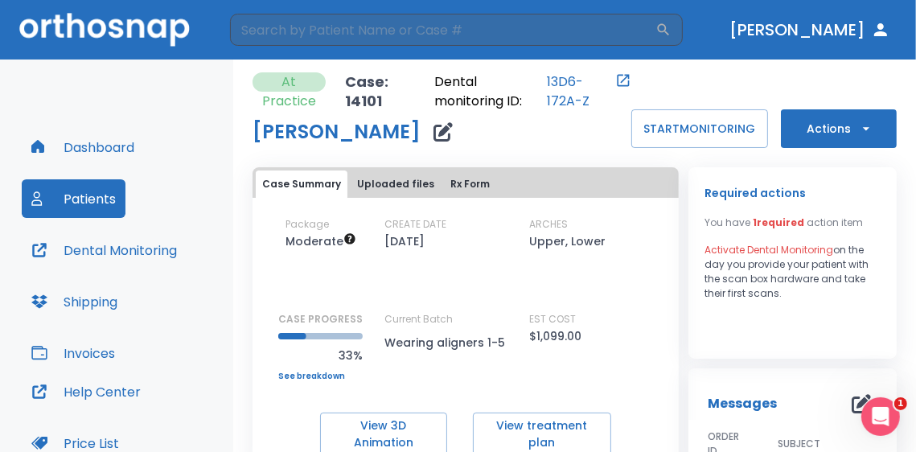
scroll to position [161, 0]
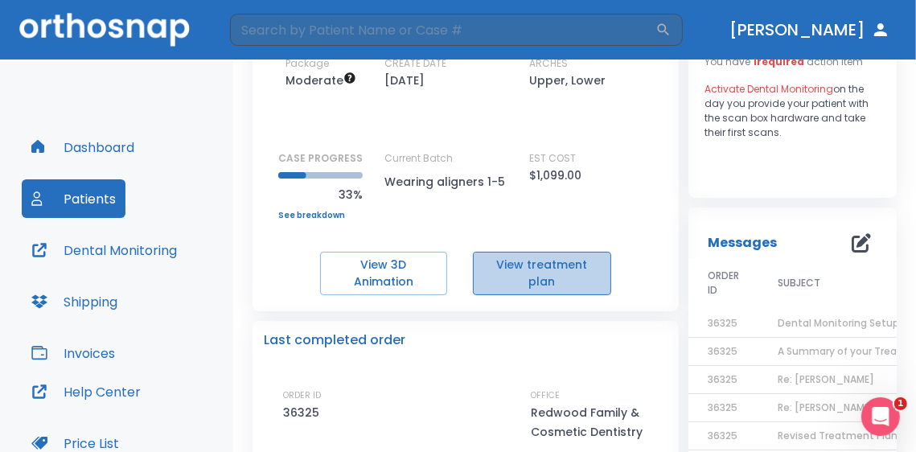
click at [539, 267] on button "View treatment plan" at bounding box center [542, 273] width 138 height 43
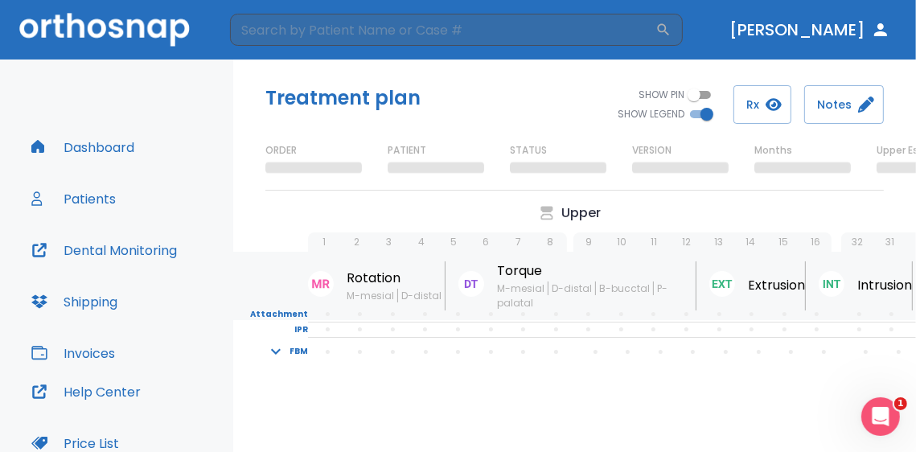
click at [512, 105] on div "Treatment plan" at bounding box center [420, 98] width 310 height 26
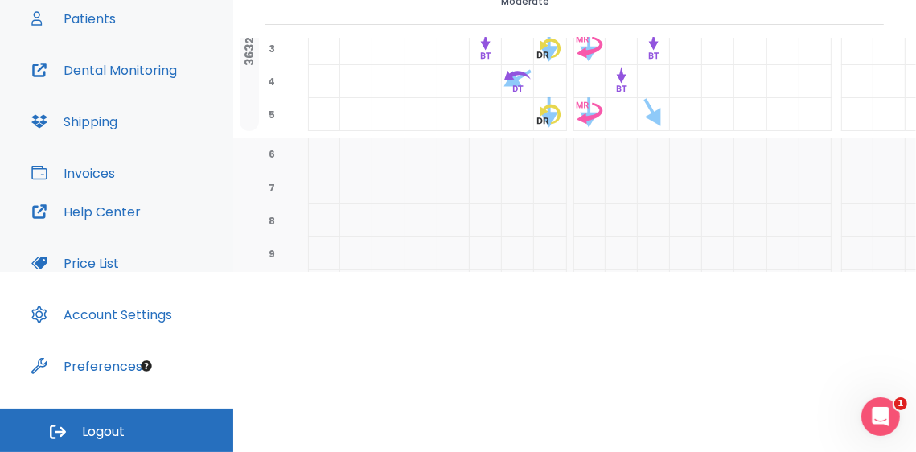
scroll to position [80, 0]
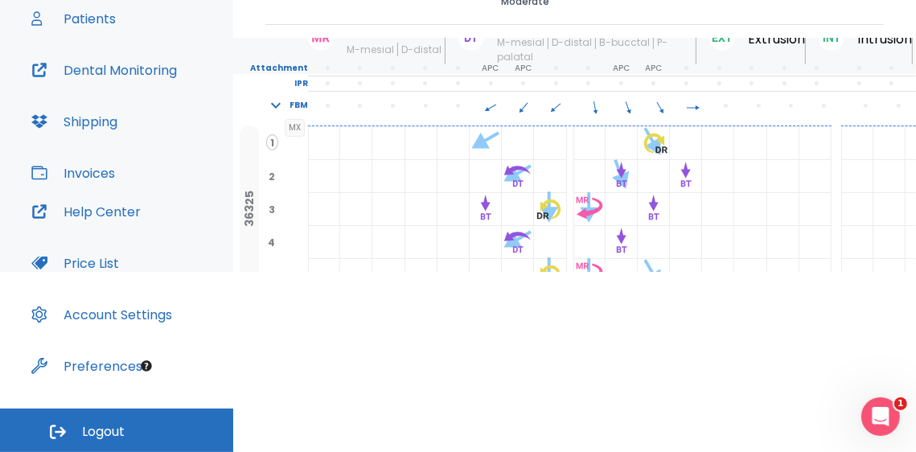
click at [503, 272] on html "​ Dr. Largoza Dashboard Patients Dental Monitoring Shipping Invoices Help Cente…" at bounding box center [458, 46] width 916 height 452
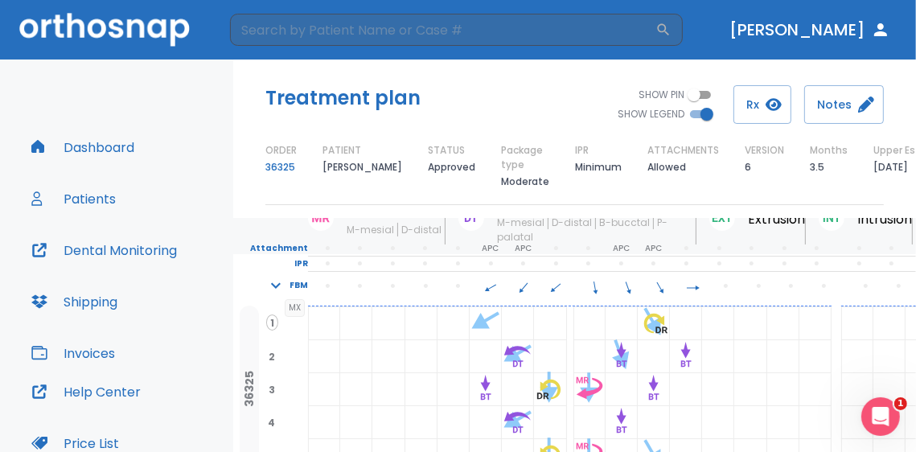
click at [174, 31] on img at bounding box center [104, 29] width 170 height 33
